Goal: Find specific page/section: Find specific page/section

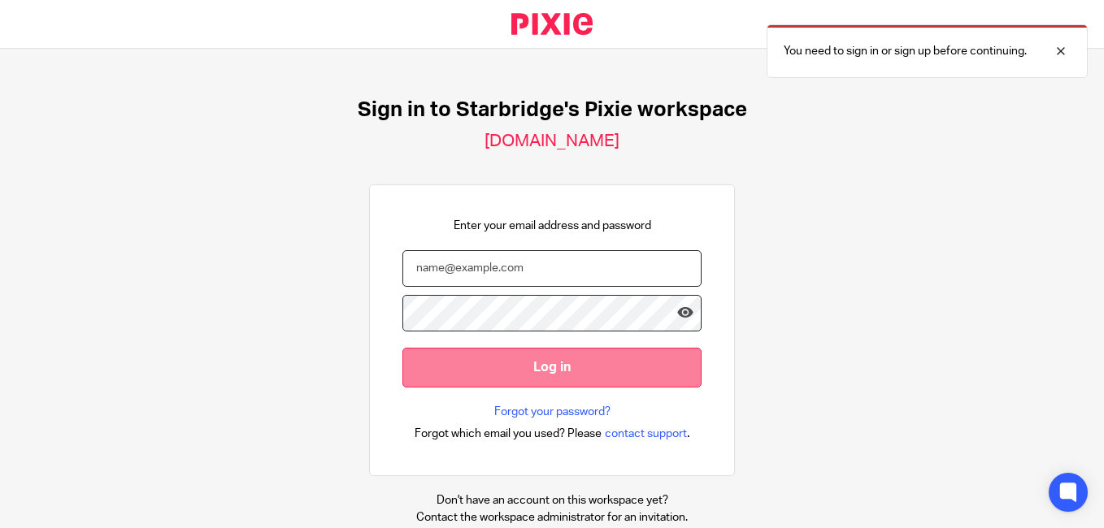
type input "[PERSON_NAME][EMAIL_ADDRESS][DOMAIN_NAME]"
click at [519, 362] on input "Log in" at bounding box center [551, 368] width 299 height 40
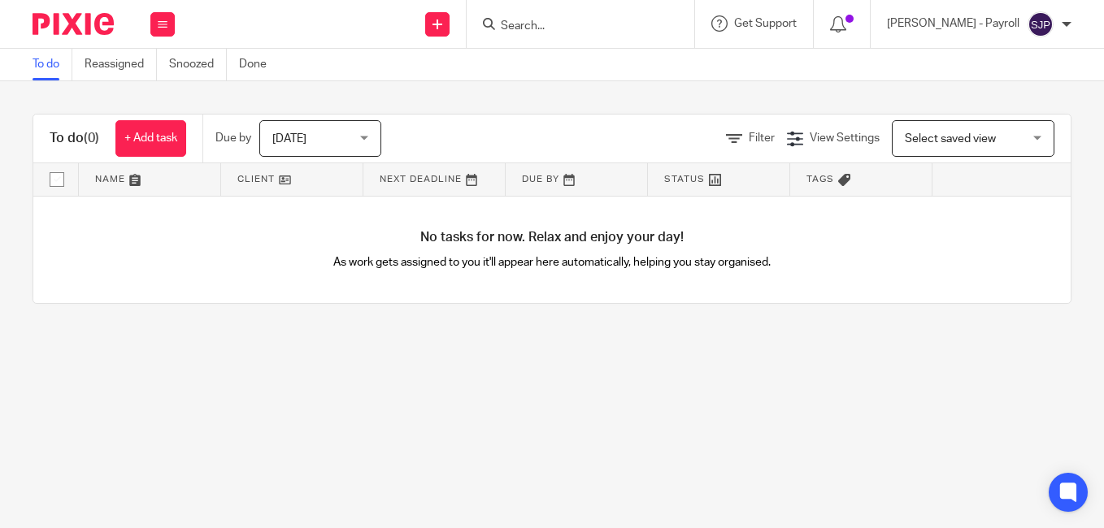
click at [158, 27] on icon at bounding box center [163, 25] width 10 height 10
click at [159, 149] on link "Team" at bounding box center [154, 146] width 27 height 11
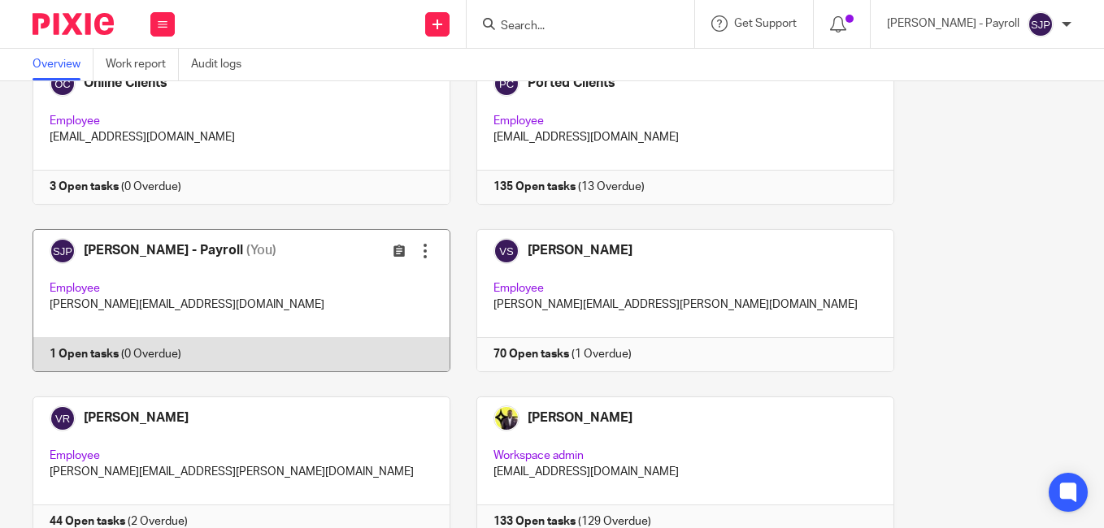
scroll to position [1689, 0]
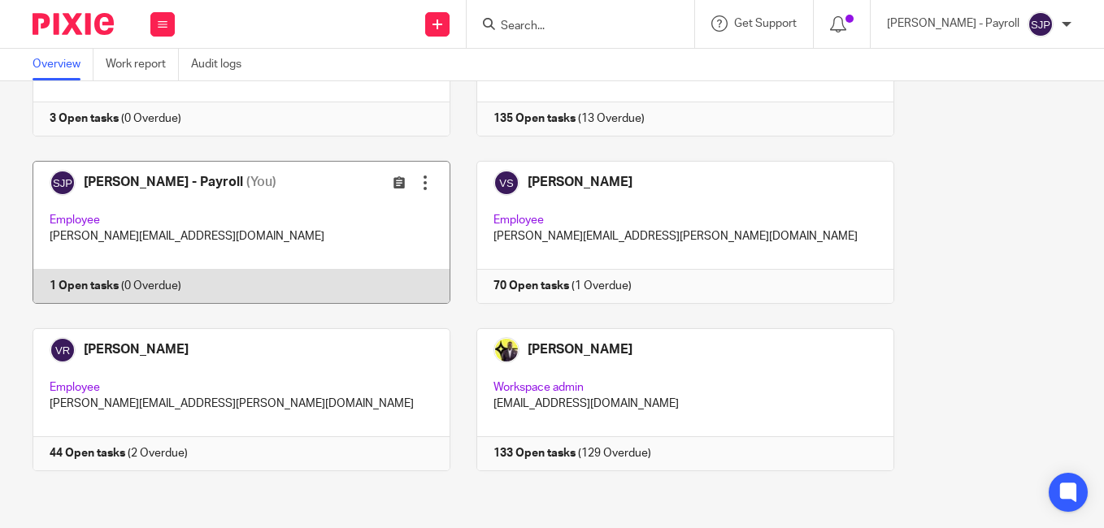
click at [215, 285] on link at bounding box center [229, 232] width 444 height 143
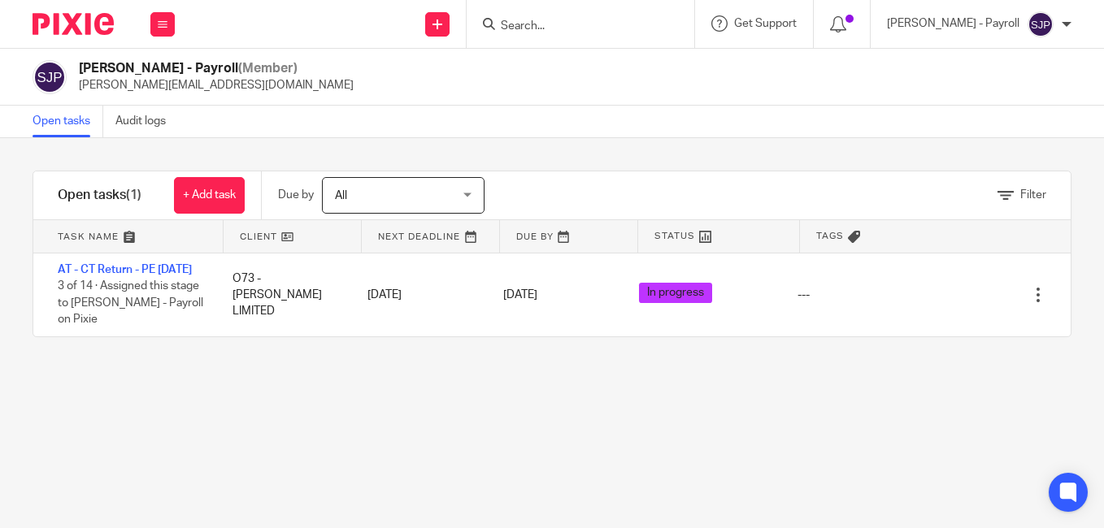
click at [207, 408] on div "Filter tasks Only show tasks matching all of these conditions 1 Client name Is …" at bounding box center [552, 333] width 1104 height 390
